Goal: Information Seeking & Learning: Learn about a topic

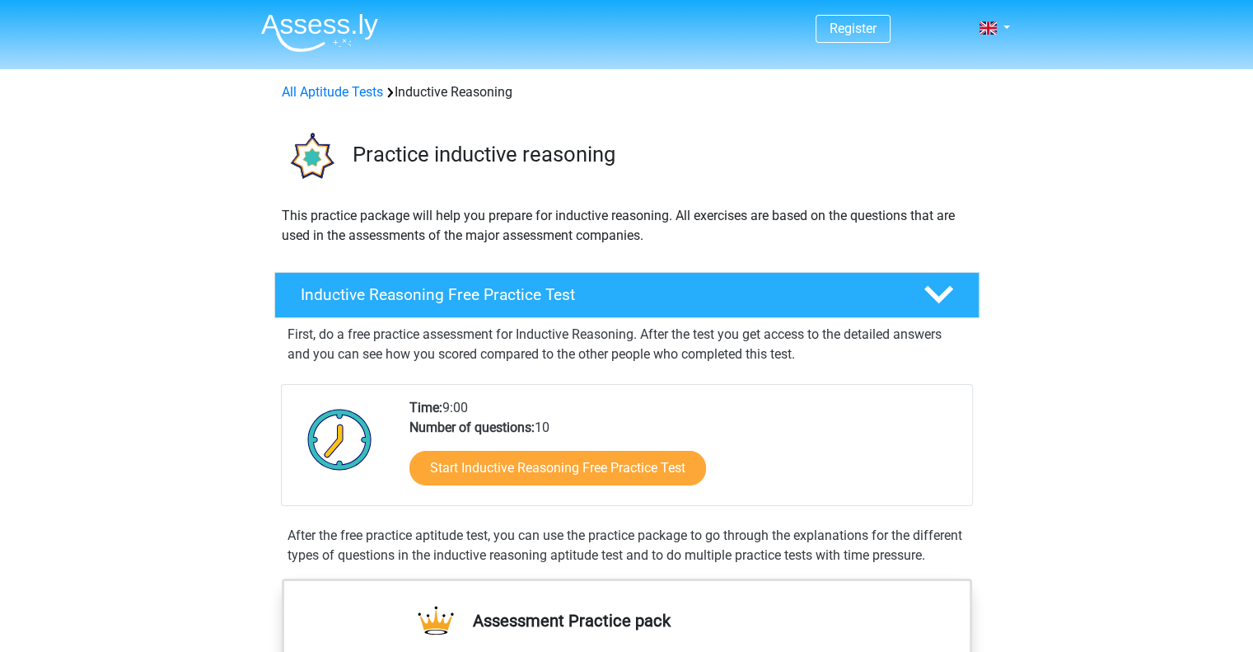
click at [516, 474] on link "Start Inductive Reasoning Free Practice Test" at bounding box center [558, 468] width 297 height 35
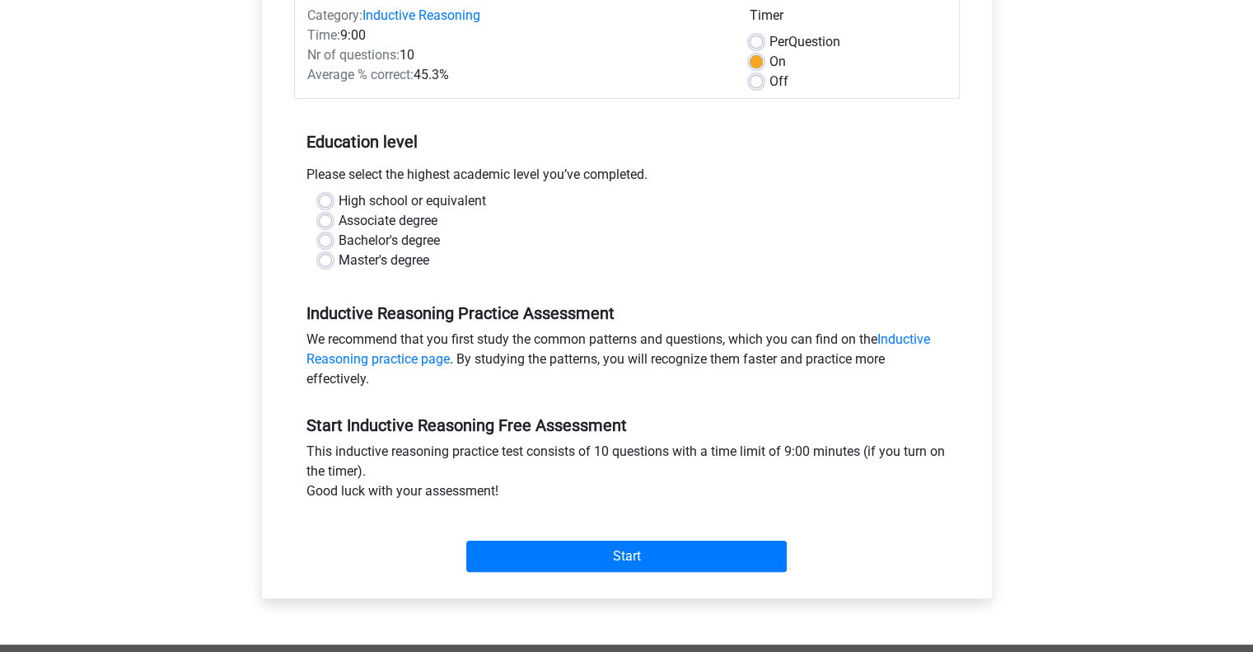
scroll to position [226, 0]
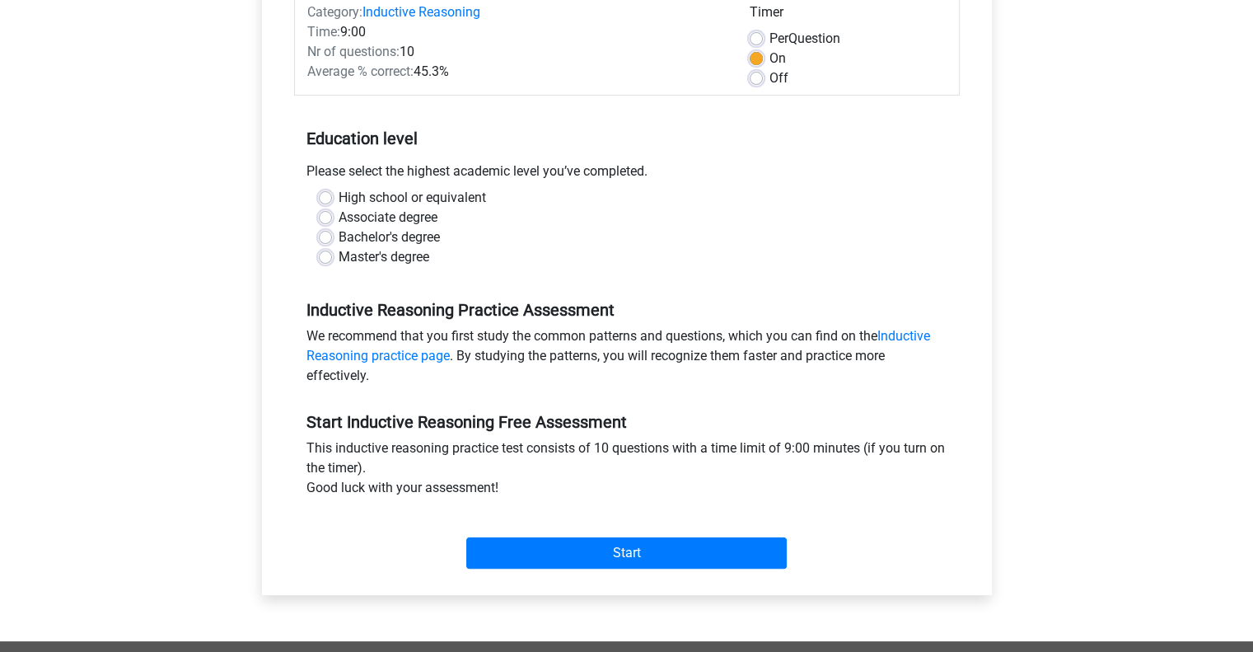
click at [403, 202] on label "High school or equivalent" at bounding box center [412, 198] width 147 height 20
click at [332, 202] on input "High school or equivalent" at bounding box center [325, 196] width 13 height 16
radio input "true"
click at [403, 202] on label "High school or equivalent" at bounding box center [412, 198] width 147 height 20
click at [332, 202] on input "High school or equivalent" at bounding box center [325, 196] width 13 height 16
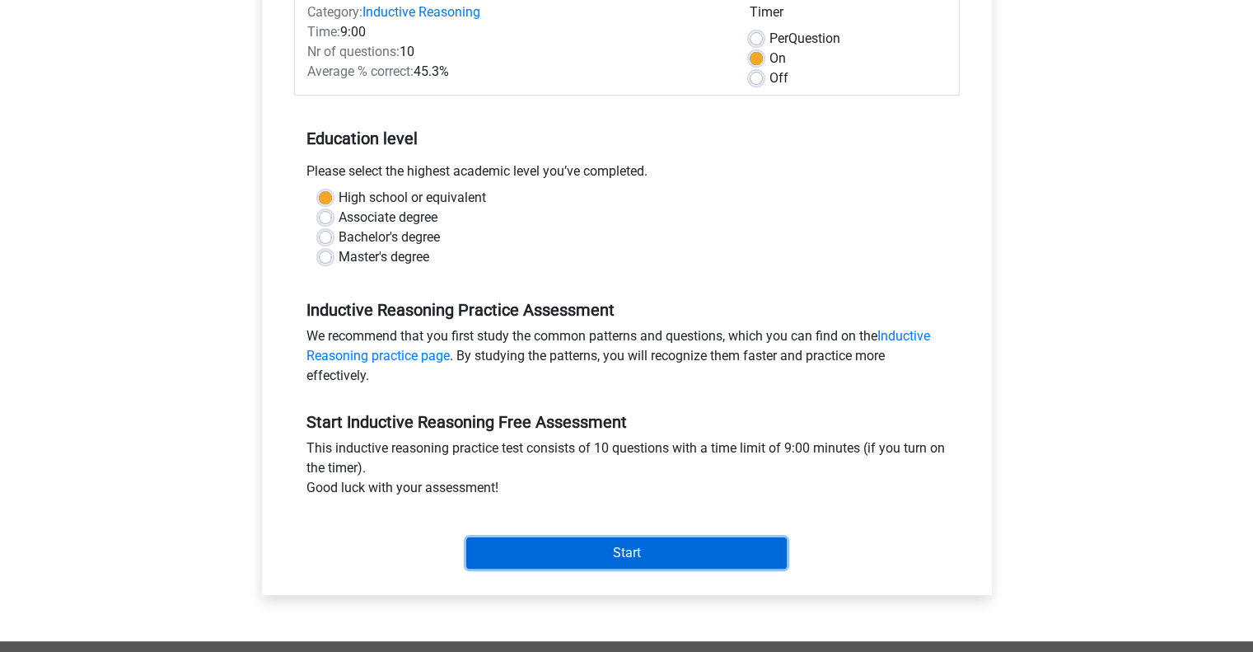
click at [574, 555] on input "Start" at bounding box center [626, 552] width 321 height 31
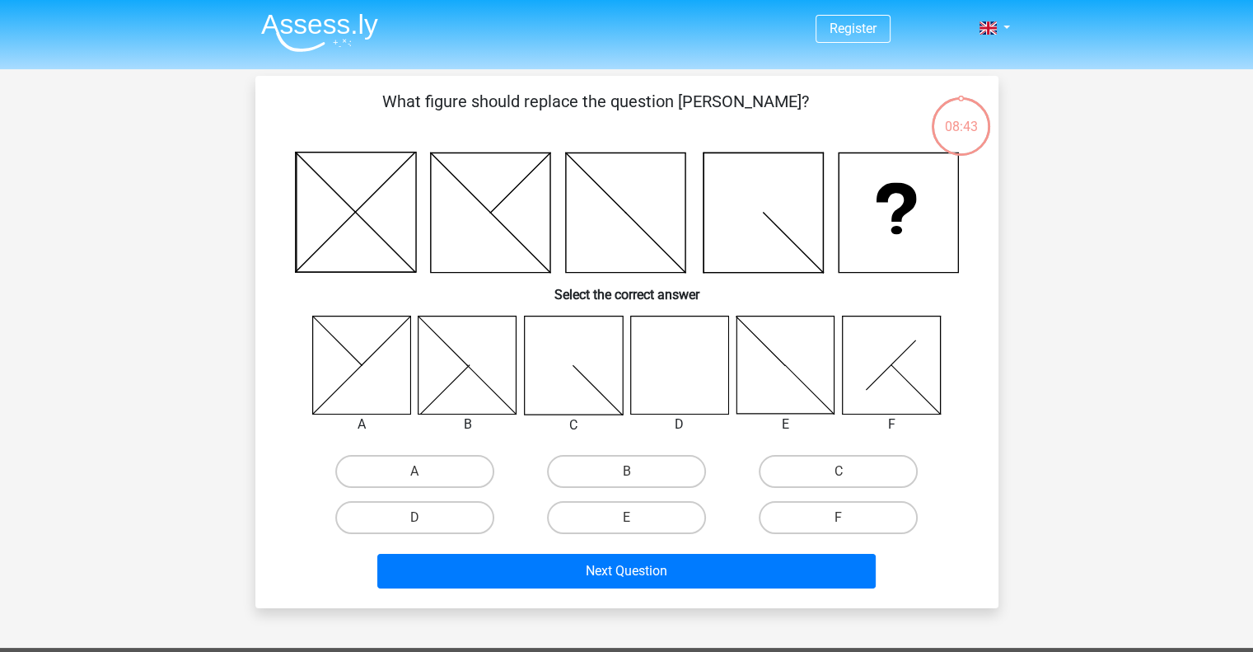
click at [691, 358] on icon at bounding box center [679, 365] width 98 height 98
click at [667, 383] on icon at bounding box center [679, 365] width 98 height 98
click at [475, 518] on label "D" at bounding box center [414, 517] width 159 height 33
click at [425, 518] on input "D" at bounding box center [419, 522] width 11 height 11
radio input "true"
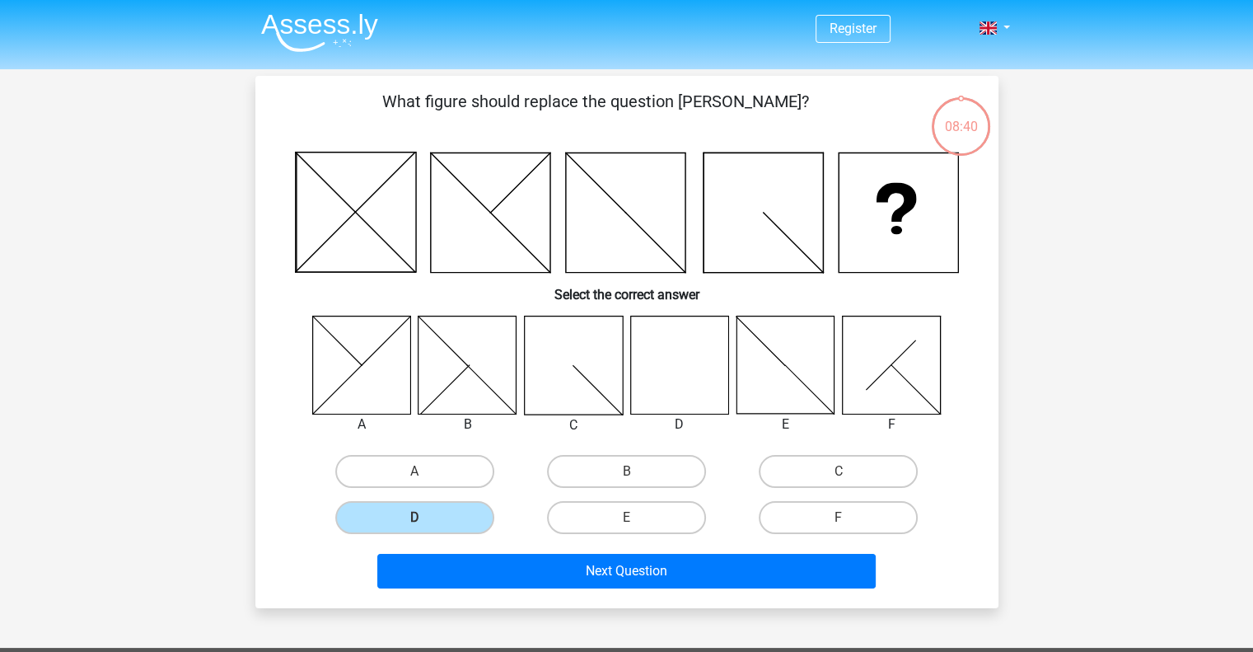
click at [515, 541] on div "Next Question" at bounding box center [627, 568] width 690 height 54
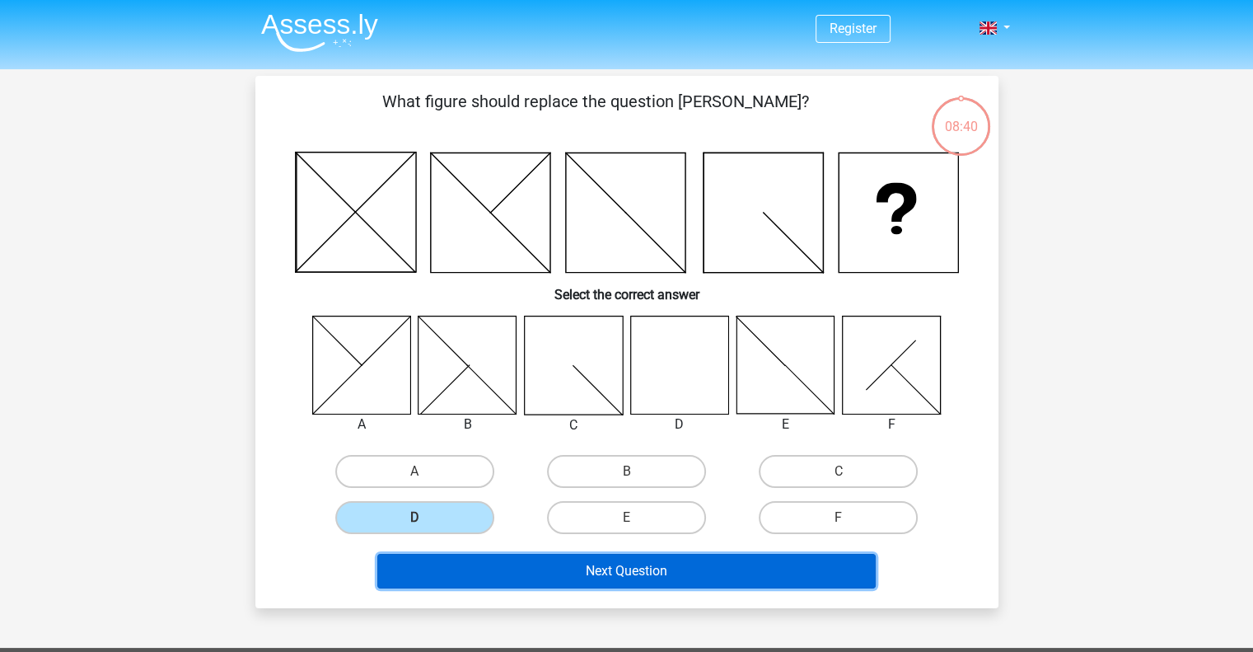
click at [514, 561] on button "Next Question" at bounding box center [626, 571] width 498 height 35
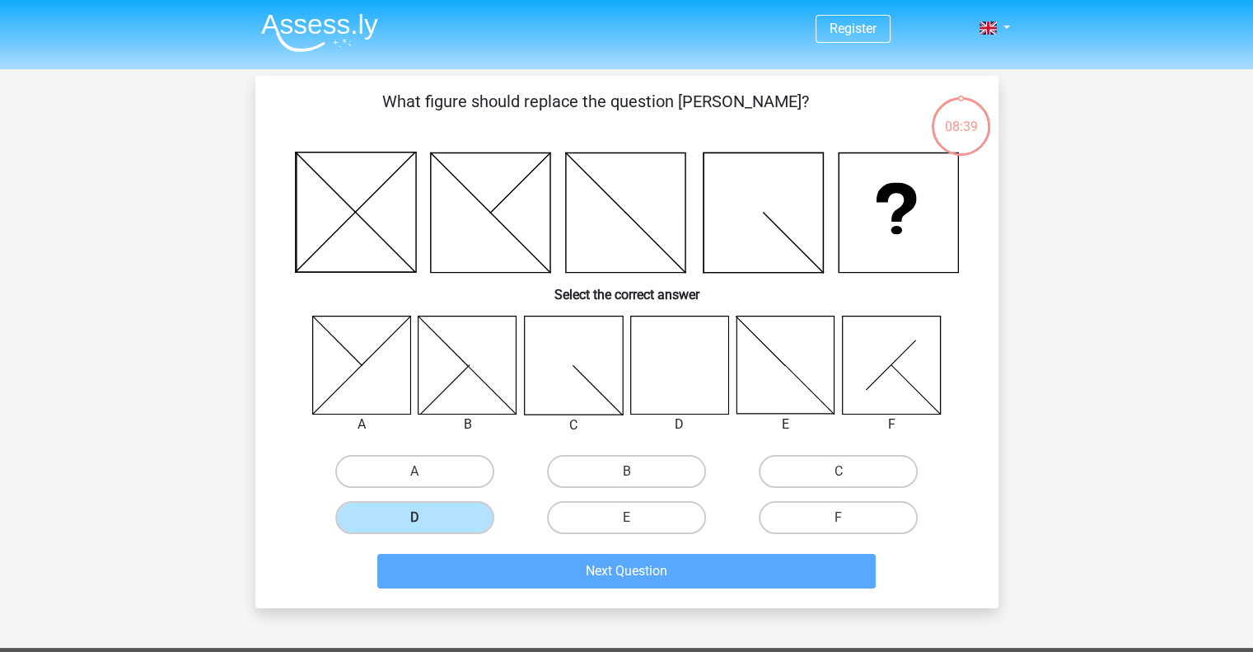
scroll to position [76, 0]
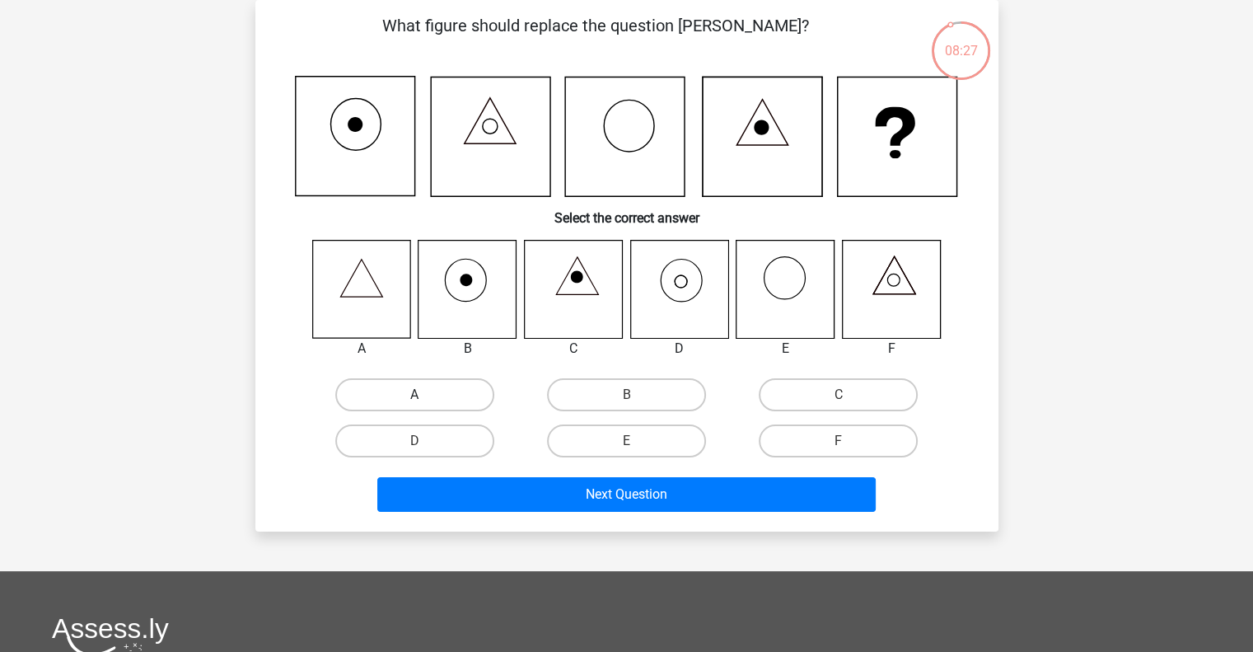
click at [429, 406] on label "A" at bounding box center [414, 394] width 159 height 33
click at [425, 405] on input "A" at bounding box center [419, 400] width 11 height 11
radio input "true"
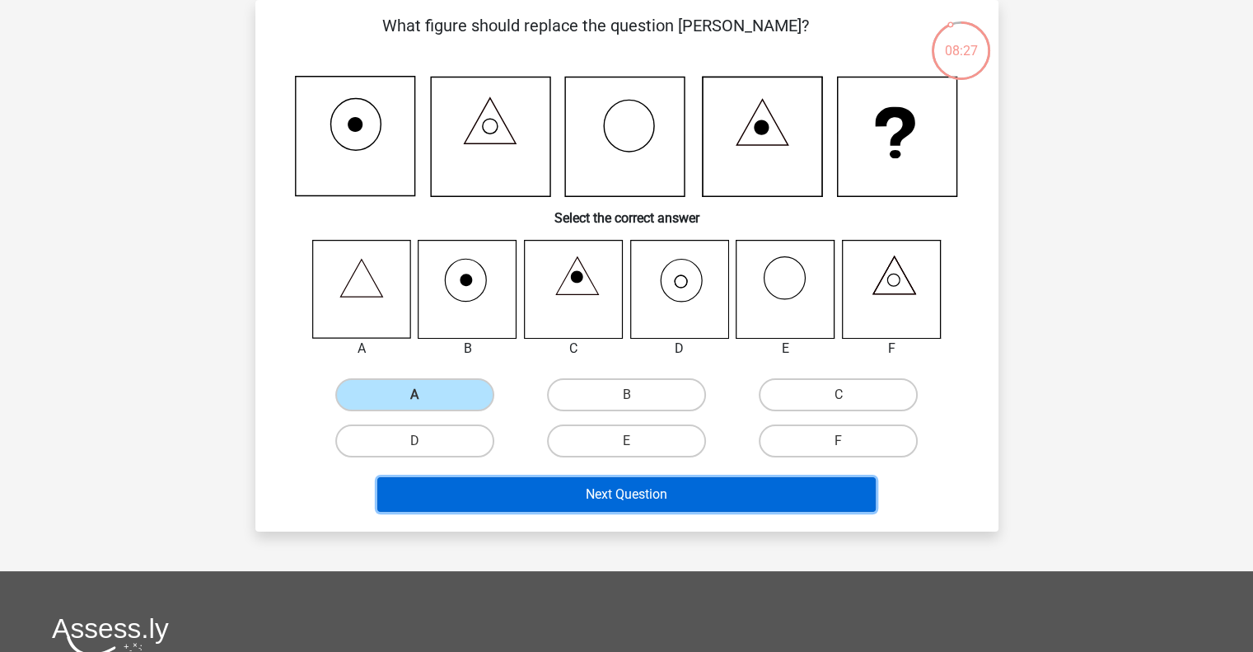
click at [484, 477] on button "Next Question" at bounding box center [626, 494] width 498 height 35
